Goal: Information Seeking & Learning: Learn about a topic

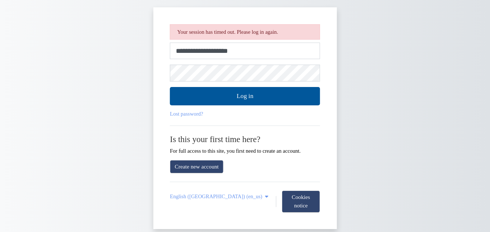
scroll to position [10, 0]
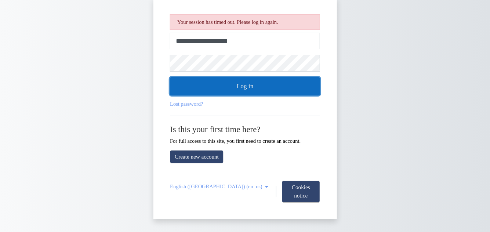
click at [272, 82] on button "Log in" at bounding box center [245, 86] width 150 height 18
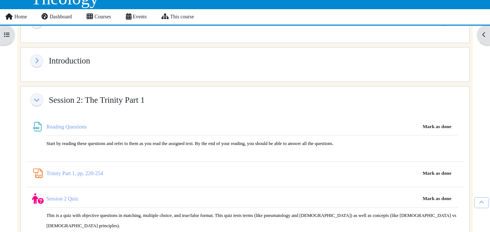
scroll to position [75, 0]
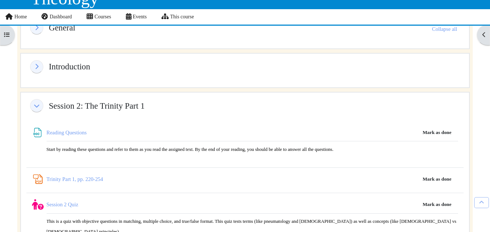
click at [123, 66] on div "Select section Introduction Collapse Expand Introduction" at bounding box center [244, 66] width 437 height 15
click at [37, 65] on icon "Introduction" at bounding box center [36, 67] width 7 height 6
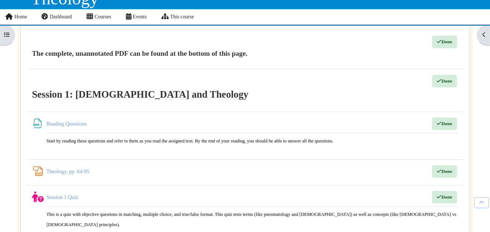
scroll to position [436, 0]
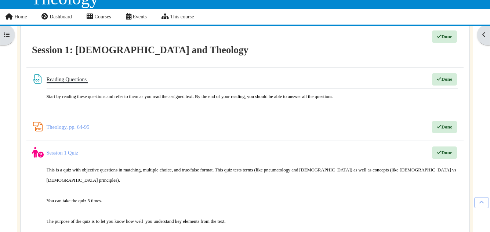
click at [62, 82] on link "Reading Questions File" at bounding box center [67, 79] width 41 height 6
click at [76, 128] on link "Theology, pp. 64-95 PDF Annotation" at bounding box center [68, 127] width 43 height 6
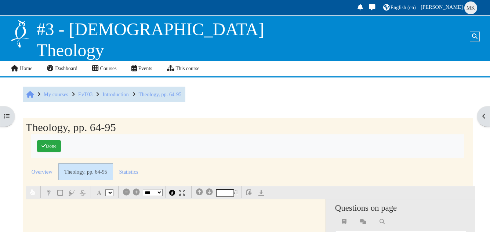
select select "*"
select select "**"
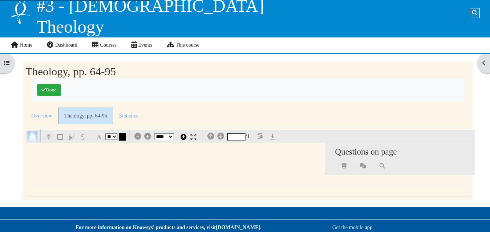
scroll to position [84, 0]
